Goal: Navigation & Orientation: Find specific page/section

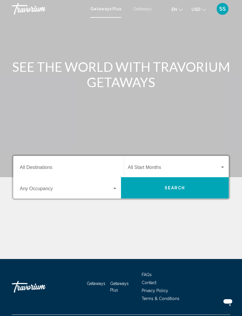
click at [149, 186] on button "Search" at bounding box center [175, 187] width 108 height 21
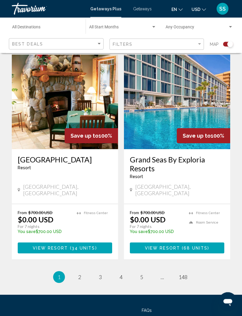
scroll to position [1215, 0]
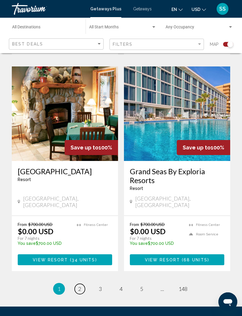
click at [77, 284] on link "page 2" at bounding box center [80, 289] width 10 height 10
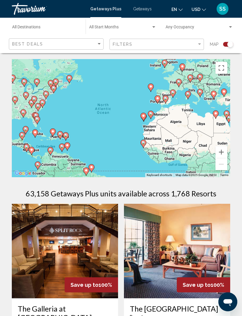
click at [222, 9] on span "SS" at bounding box center [223, 9] width 7 height 6
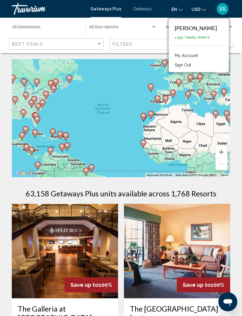
click at [133, 98] on div "To activate drag with keyboard, press Alt + Enter. Once in keyboard drag state,…" at bounding box center [121, 118] width 219 height 118
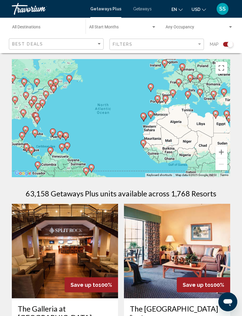
click at [182, 5] on button "en English Español Français Italiano Português русский" at bounding box center [177, 9] width 11 height 9
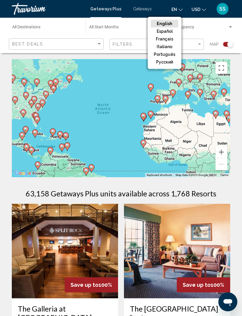
click at [142, 8] on span "Getaways" at bounding box center [142, 9] width 19 height 5
